Goal: Find specific page/section: Find specific page/section

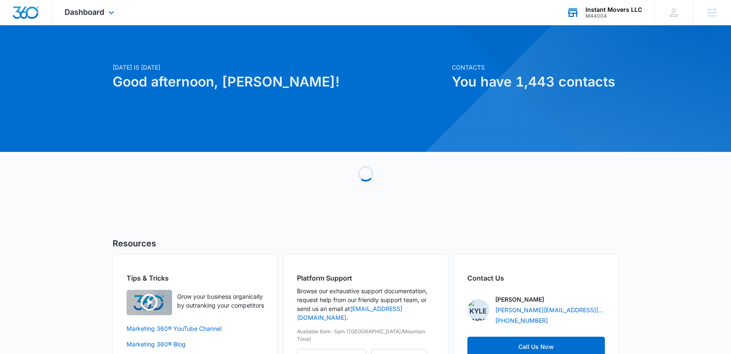
click at [600, 11] on div "Instant Movers LLC" at bounding box center [614, 9] width 57 height 7
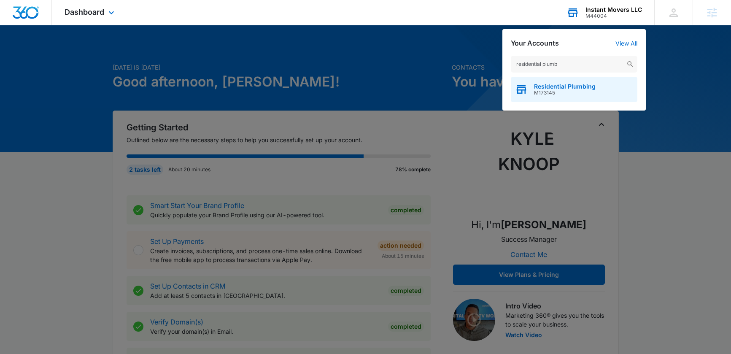
type input "residential plumb"
click at [573, 91] on span "M173145" at bounding box center [565, 93] width 62 height 6
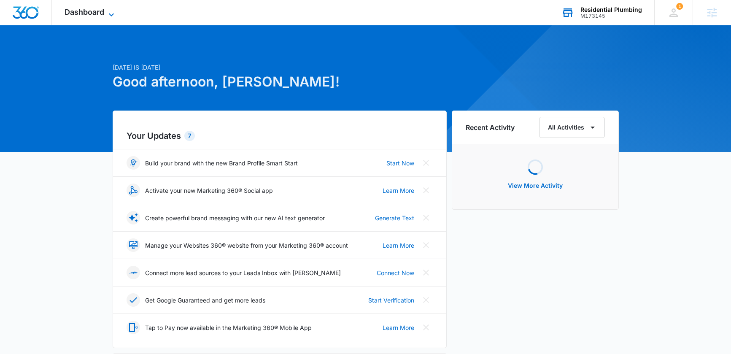
click at [91, 9] on span "Dashboard" at bounding box center [85, 12] width 40 height 9
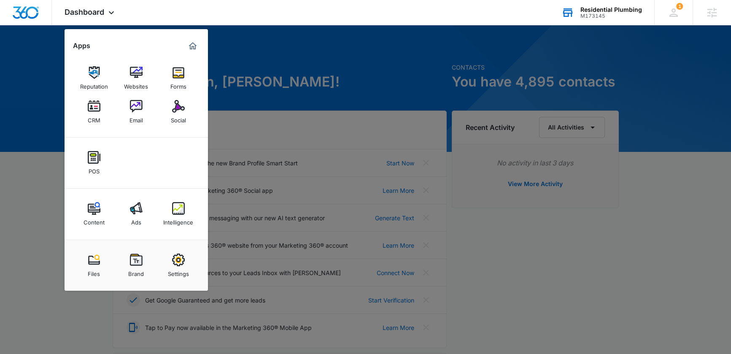
click at [175, 219] on div "Intelligence" at bounding box center [178, 220] width 30 height 11
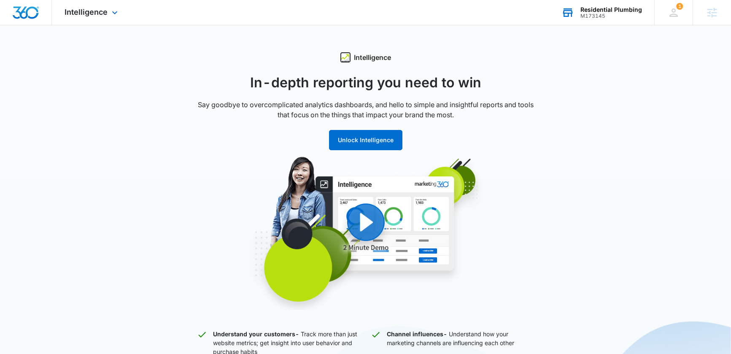
click at [108, 14] on div "Intelligence Apps Reputation Websites Forms CRM Email Social POS Content Ads In…" at bounding box center [92, 12] width 81 height 25
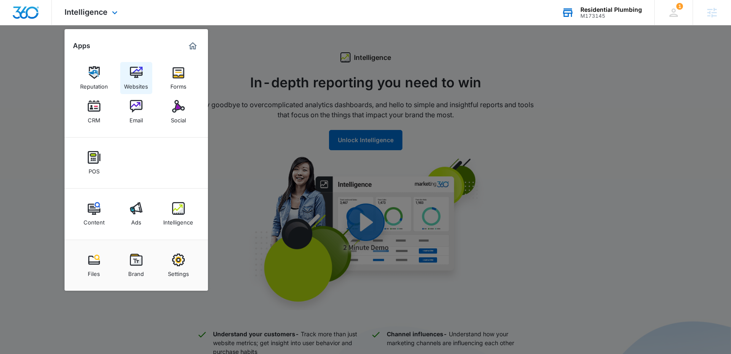
click at [130, 76] on img at bounding box center [136, 72] width 13 height 13
